Goal: Task Accomplishment & Management: Complete application form

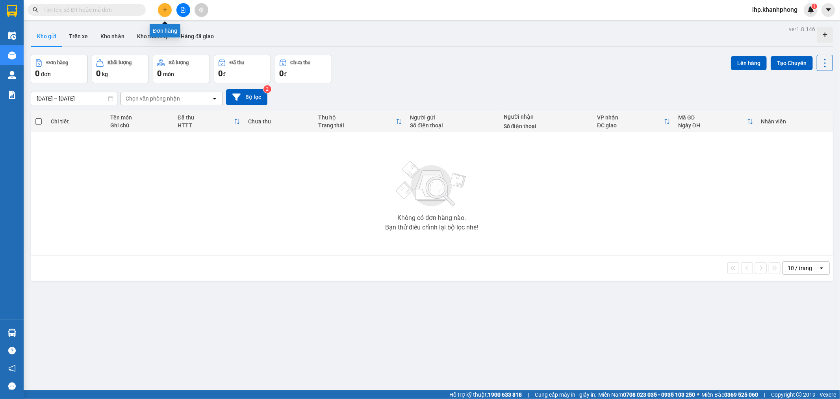
click at [165, 9] on icon "plus" at bounding box center [165, 9] width 4 height 0
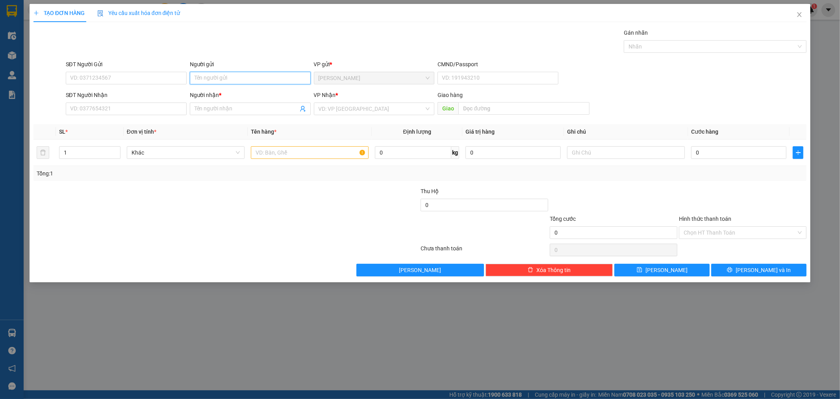
drag, startPoint x: 215, startPoint y: 76, endPoint x: 268, endPoint y: 95, distance: 56.6
click at [215, 76] on input "Người gửi" at bounding box center [250, 78] width 121 height 13
type input "h"
click at [621, 340] on div "TẠO ĐƠN HÀNG Yêu cầu xuất hóa đơn điện tử Transit Pickup Surcharge Ids Transit …" at bounding box center [420, 199] width 840 height 399
drag, startPoint x: 798, startPoint y: 12, endPoint x: 808, endPoint y: 1, distance: 15.1
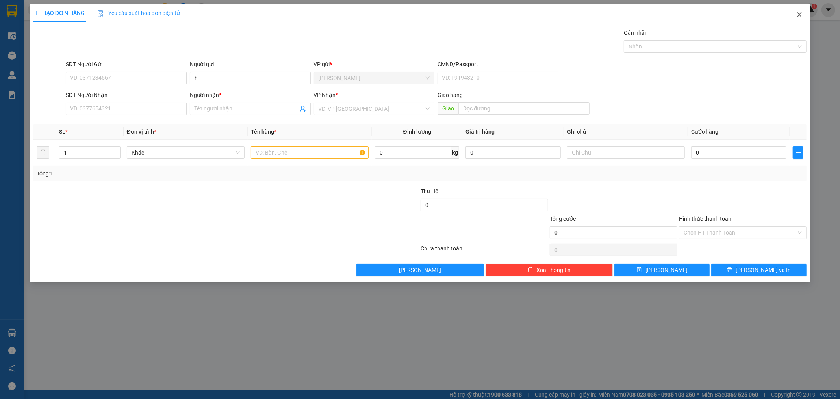
click at [798, 13] on icon "close" at bounding box center [799, 14] width 6 height 6
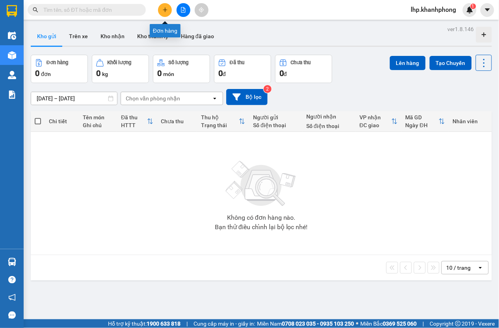
click at [167, 9] on icon "plus" at bounding box center [165, 9] width 4 height 0
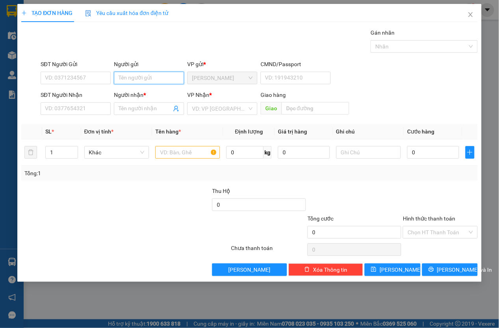
click at [153, 82] on input "Người gửi" at bounding box center [149, 78] width 70 height 13
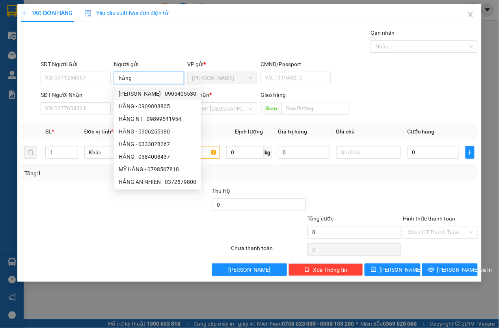
type input "hằng"
click at [105, 92] on div "SĐT Người Nhận" at bounding box center [76, 95] width 70 height 9
click at [105, 102] on input "SĐT Người Nhận" at bounding box center [76, 108] width 70 height 13
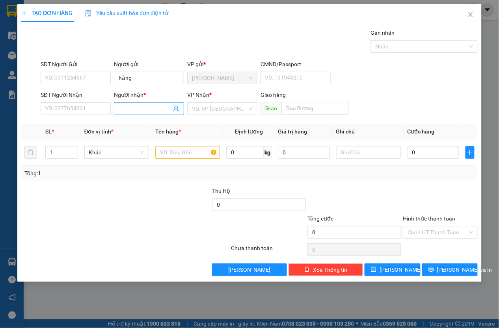
click at [140, 108] on input "Người nhận *" at bounding box center [145, 108] width 53 height 9
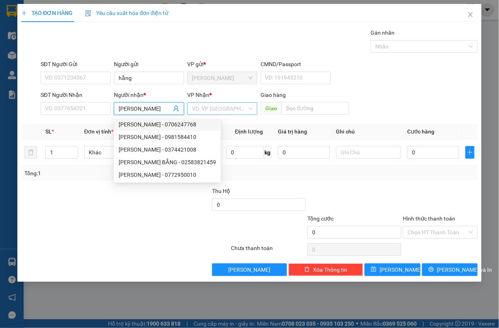
click at [247, 110] on div "VD: VP [GEOGRAPHIC_DATA]" at bounding box center [222, 108] width 70 height 13
type input "[PERSON_NAME]"
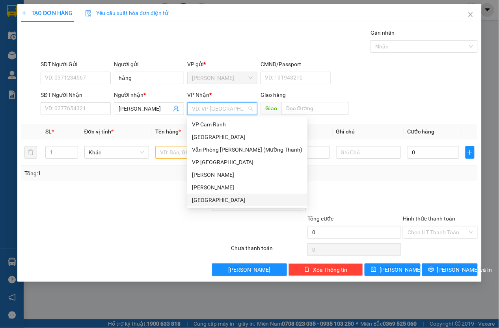
click at [208, 198] on div "[GEOGRAPHIC_DATA]" at bounding box center [247, 200] width 111 height 9
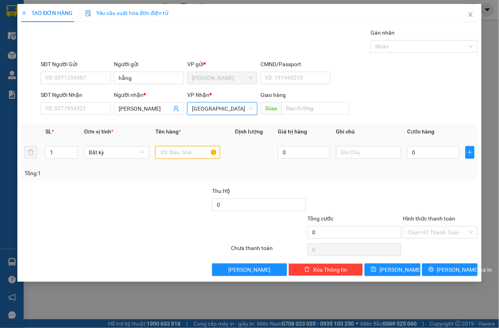
click at [174, 153] on input "text" at bounding box center [187, 152] width 65 height 13
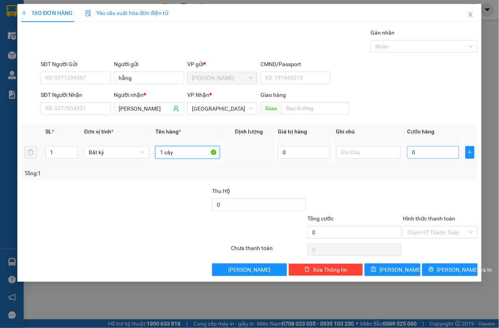
type input "1 cây"
click at [429, 152] on input "0" at bounding box center [433, 152] width 52 height 13
type input "7"
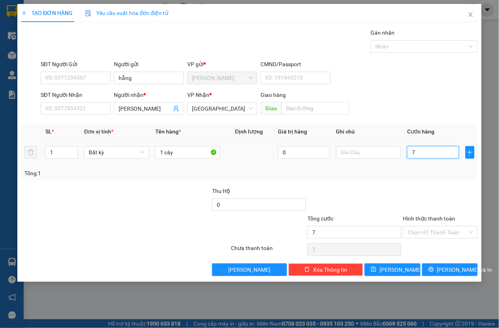
type input "70"
type input "70.000"
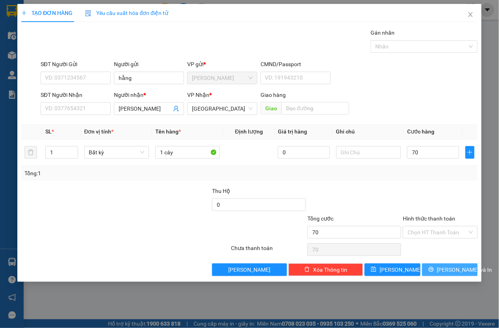
type input "70.000"
click at [447, 266] on span "[PERSON_NAME] và In" at bounding box center [464, 269] width 55 height 9
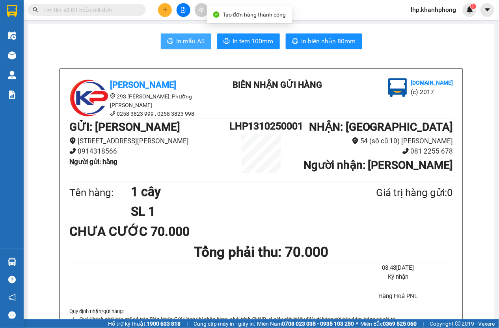
click at [184, 44] on span "In mẫu A5" at bounding box center [190, 41] width 28 height 10
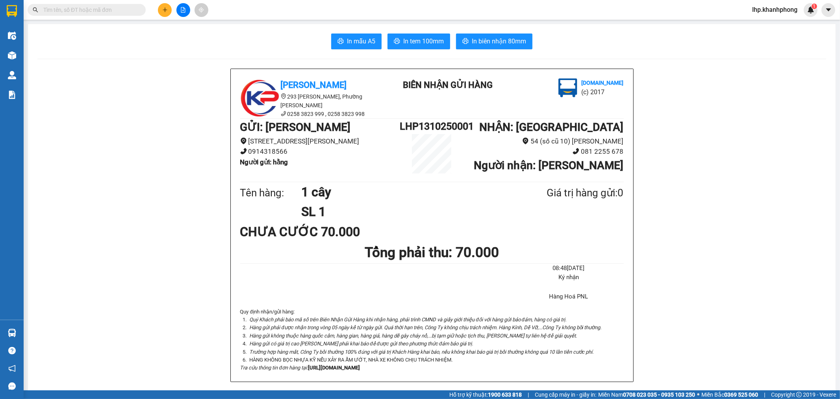
click at [123, 13] on input "text" at bounding box center [89, 10] width 93 height 9
click at [123, 12] on input "text" at bounding box center [89, 10] width 93 height 9
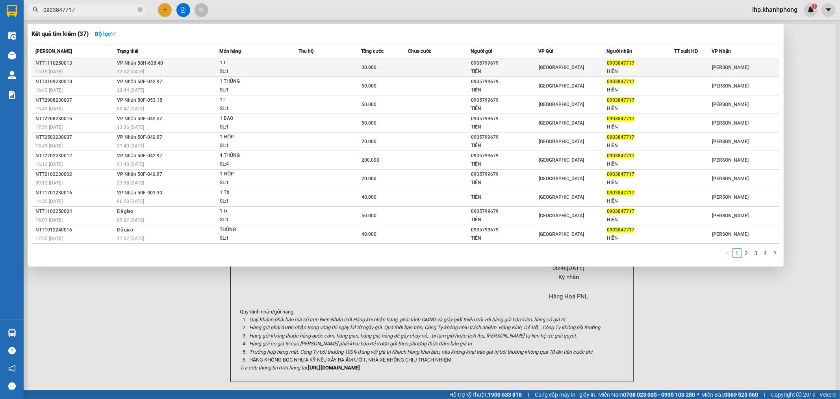
type input "0903847717"
click at [373, 69] on span "30.000" at bounding box center [369, 68] width 15 height 6
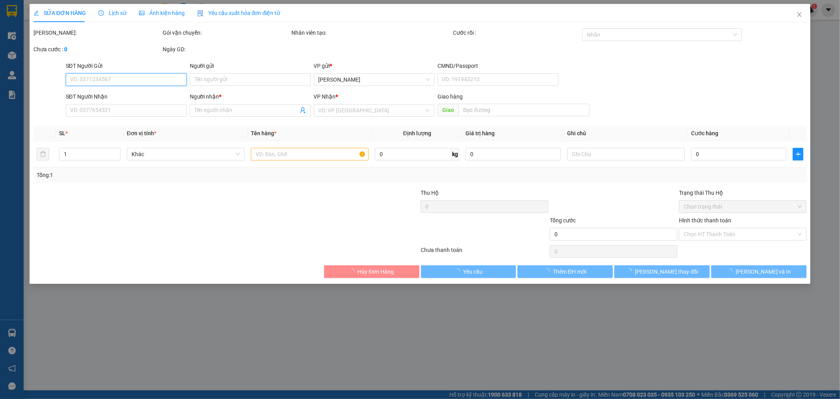
type input "0905799679"
type input "TIẾN"
type input "0903847717"
type input "HIỀN"
type input "30.000"
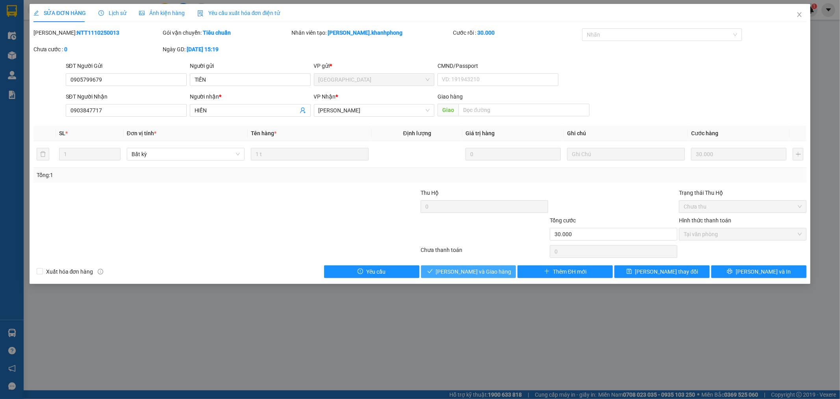
click at [473, 274] on span "[PERSON_NAME] và Giao hàng" at bounding box center [474, 271] width 76 height 9
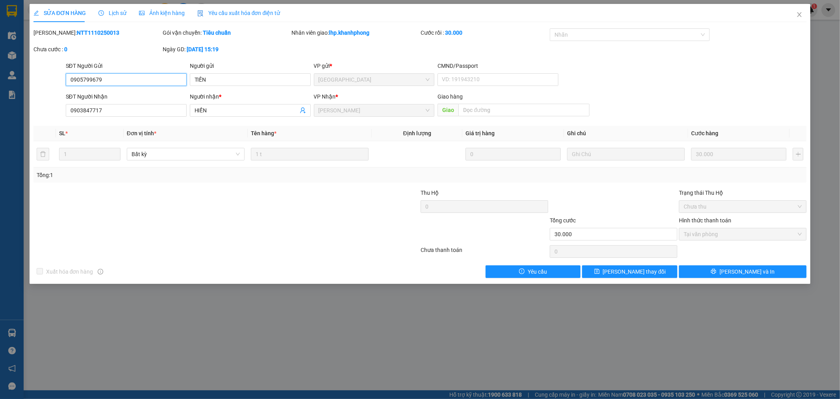
click at [129, 77] on input "0905799679" at bounding box center [126, 79] width 121 height 13
click at [498, 14] on span "Close" at bounding box center [800, 15] width 22 height 22
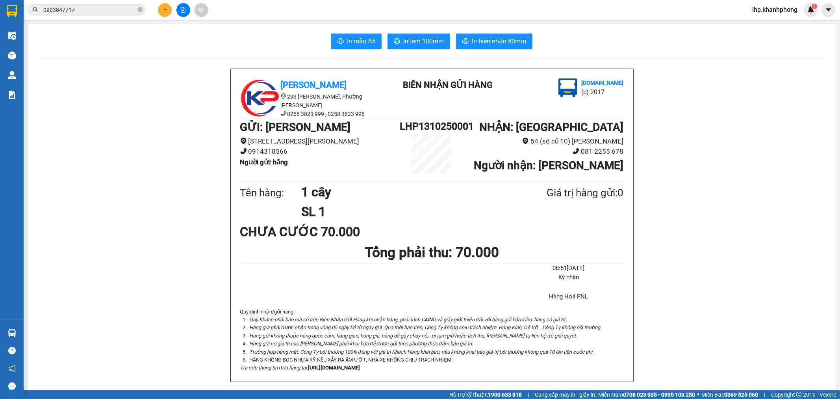
click at [119, 10] on input "0903847717" at bounding box center [89, 10] width 93 height 9
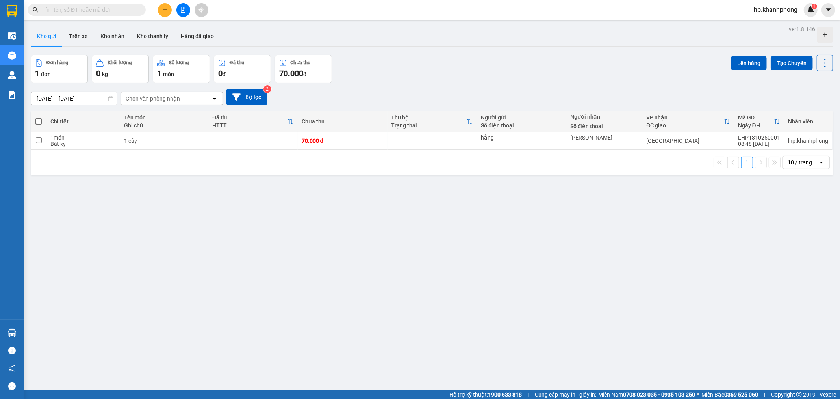
click at [119, 8] on input "text" at bounding box center [89, 10] width 93 height 9
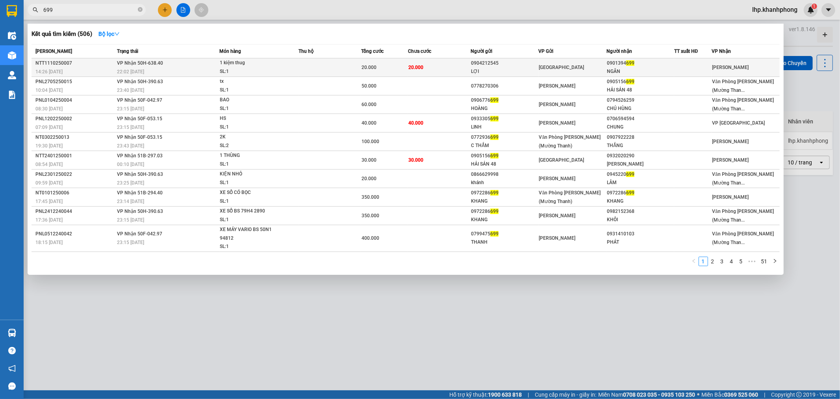
type input "699"
click at [389, 65] on div "20.000" at bounding box center [385, 67] width 46 height 9
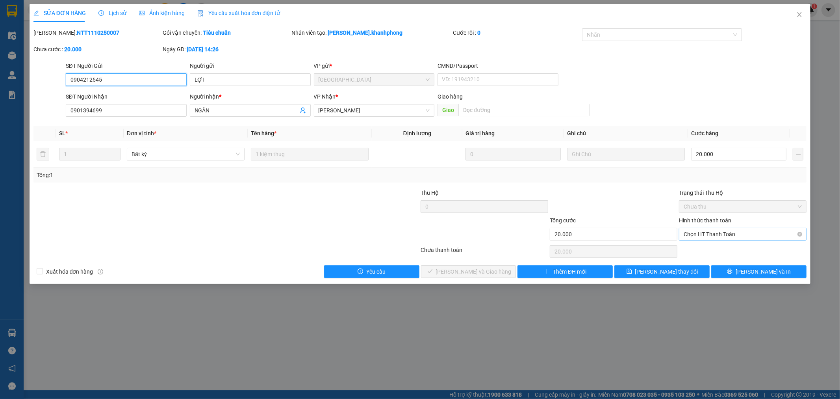
click at [714, 239] on span "Chọn HT Thanh Toán" at bounding box center [743, 234] width 118 height 12
click at [704, 252] on div "Tại văn phòng" at bounding box center [743, 249] width 118 height 9
type input "0"
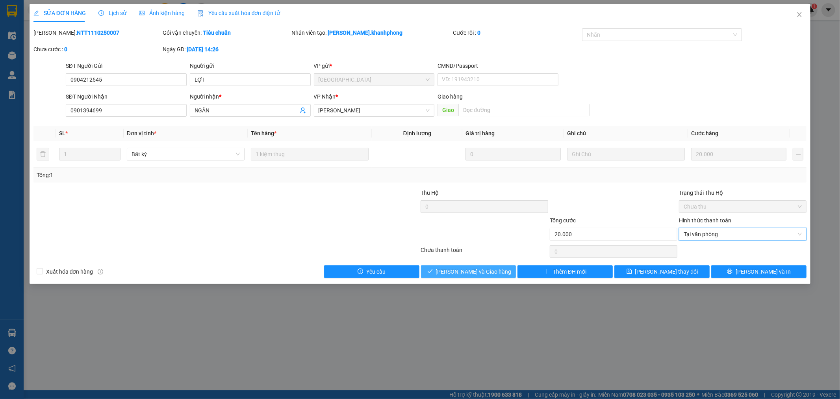
click at [467, 273] on span "[PERSON_NAME] và Giao hàng" at bounding box center [474, 271] width 76 height 9
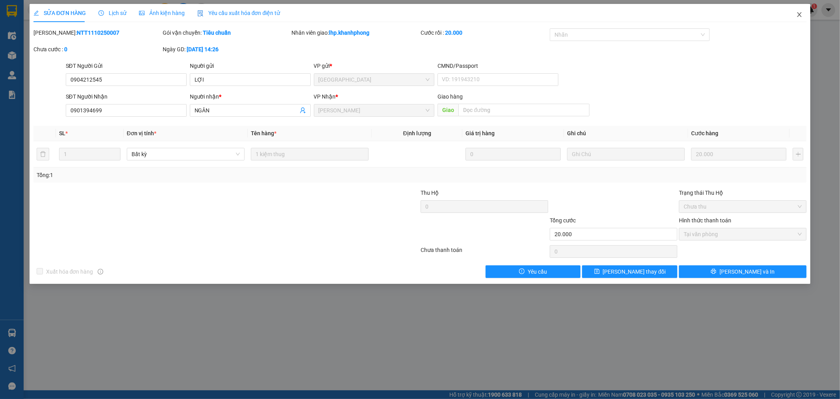
click at [801, 18] on span "Close" at bounding box center [800, 15] width 22 height 22
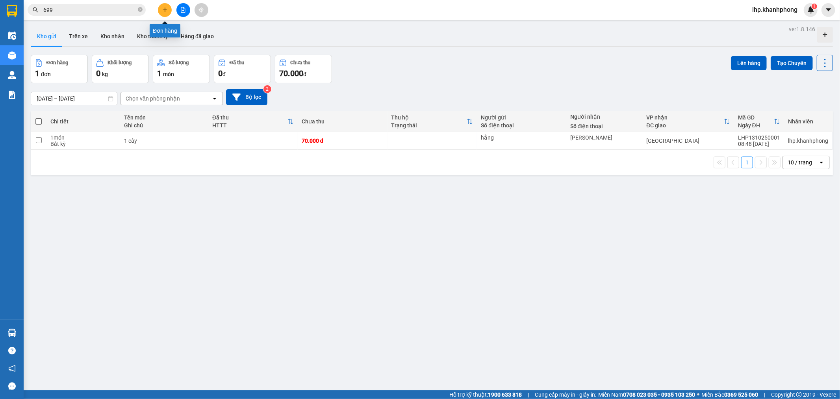
click at [164, 8] on icon "plus" at bounding box center [165, 10] width 6 height 6
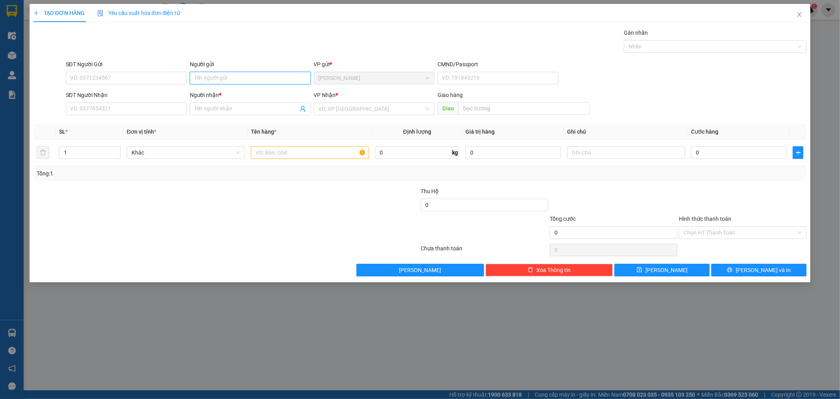
click at [225, 80] on input "Người gửi" at bounding box center [250, 78] width 121 height 13
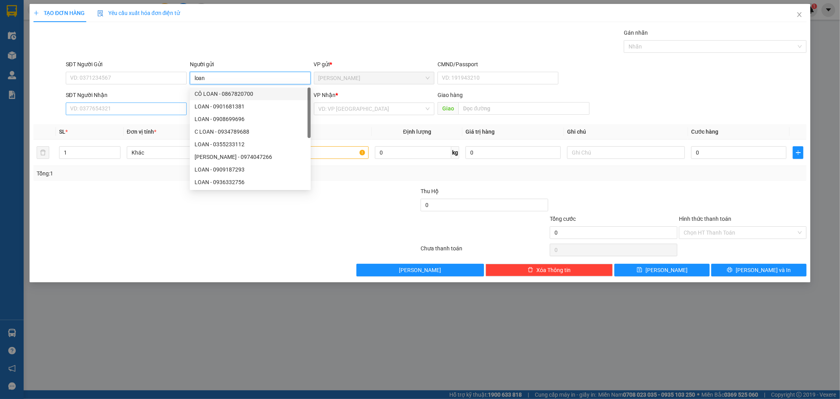
type input "loan"
click at [122, 108] on input "SĐT Người Nhận" at bounding box center [126, 108] width 121 height 13
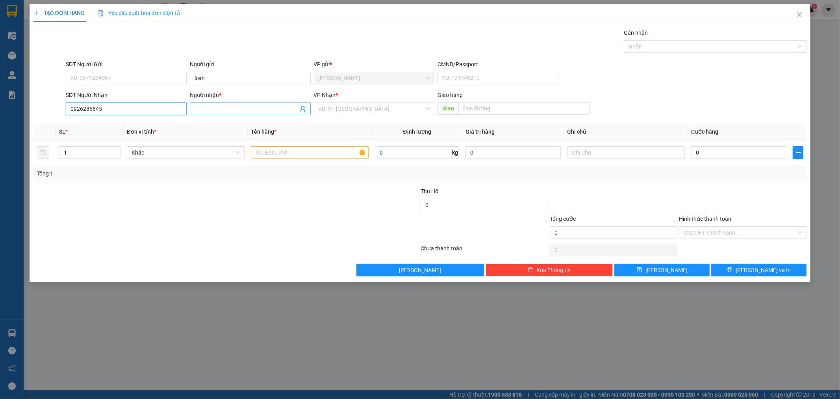
type input "0926235845"
click at [229, 108] on input "Người nhận *" at bounding box center [247, 108] width 104 height 9
type input "[PERSON_NAME]"
click at [293, 154] on input "text" at bounding box center [310, 152] width 118 height 13
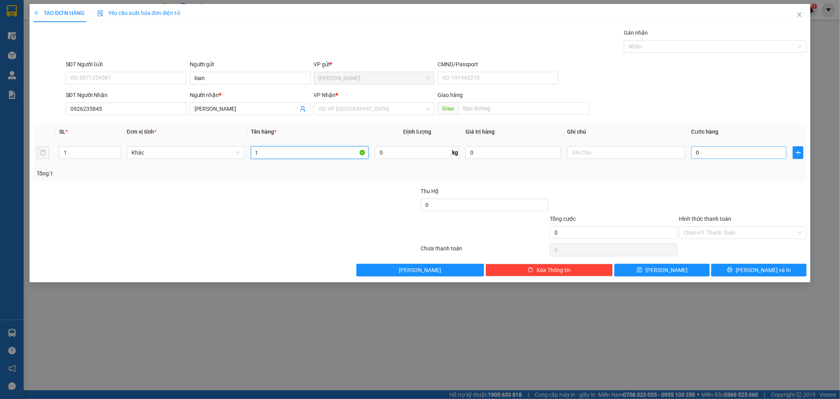
type input "t"
click at [722, 149] on input "0" at bounding box center [738, 152] width 95 height 13
type input "3"
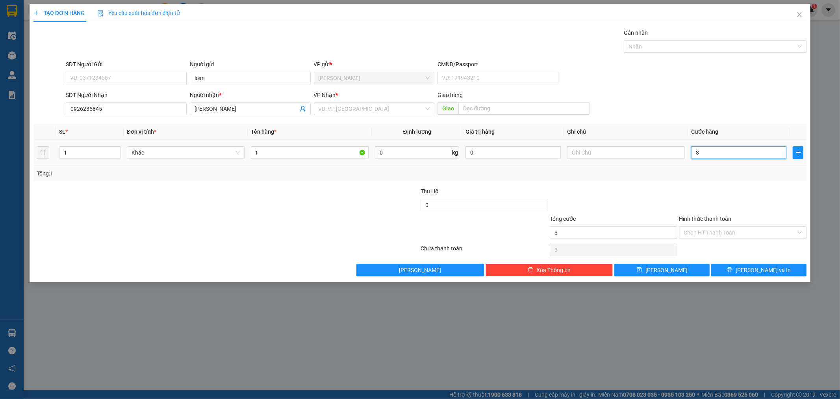
type input "30"
type input "30.000"
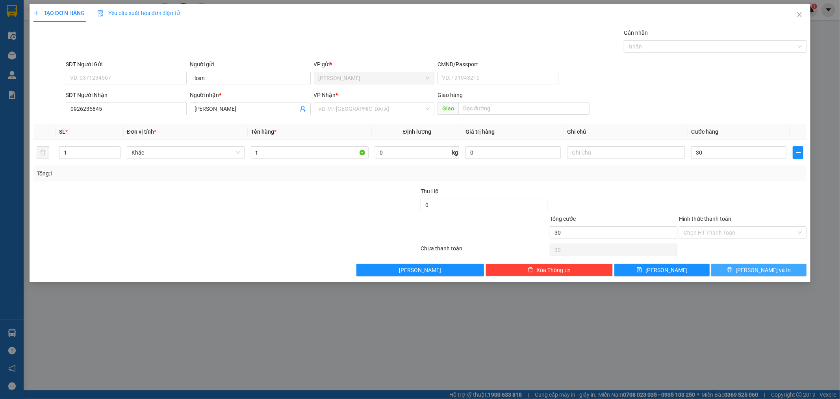
type input "30.000"
click at [758, 269] on span "[PERSON_NAME] và In" at bounding box center [763, 269] width 55 height 9
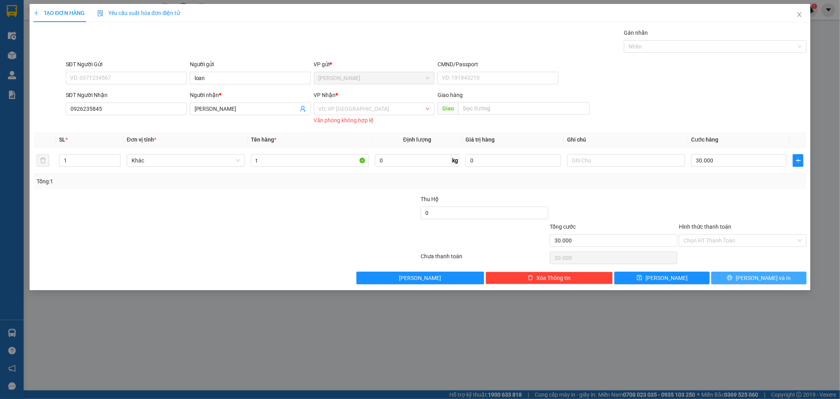
click at [733, 277] on icon "printer" at bounding box center [730, 278] width 6 height 6
click at [375, 108] on input "search" at bounding box center [372, 109] width 106 height 12
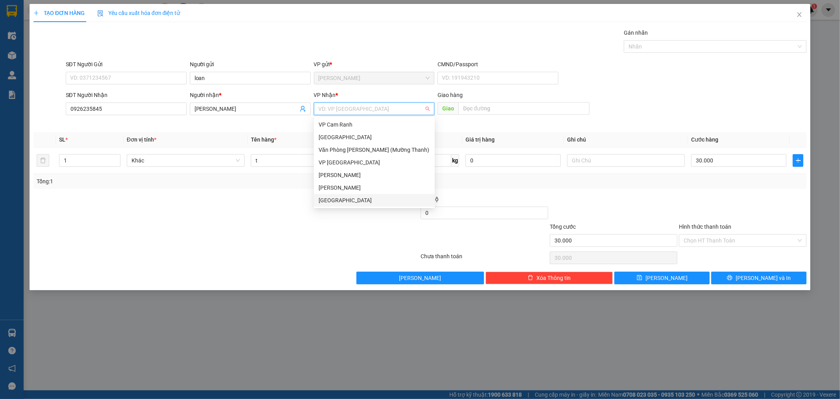
click at [341, 201] on div "[GEOGRAPHIC_DATA]" at bounding box center [374, 200] width 111 height 9
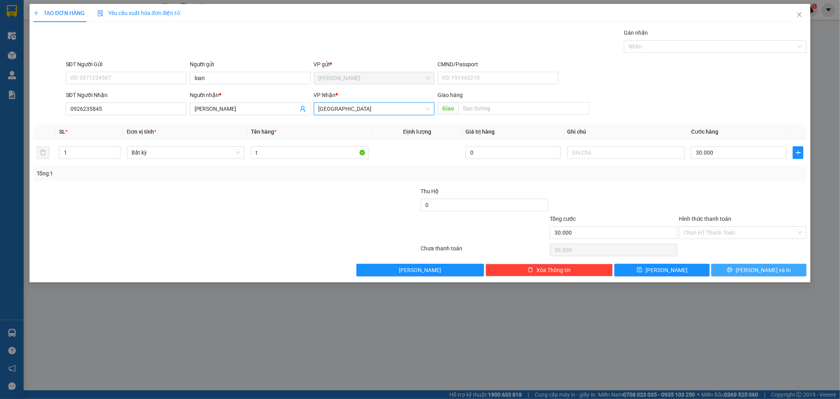
click at [735, 265] on button "[PERSON_NAME] và In" at bounding box center [758, 270] width 95 height 13
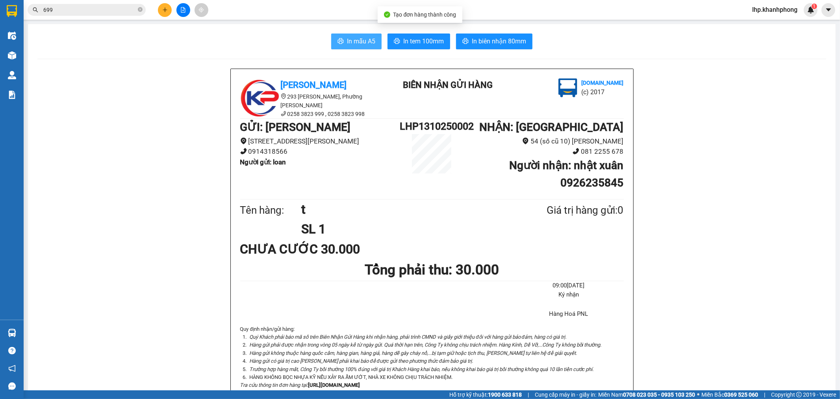
click at [362, 45] on span "In mẫu A5" at bounding box center [361, 41] width 28 height 10
